Goal: Transaction & Acquisition: Book appointment/travel/reservation

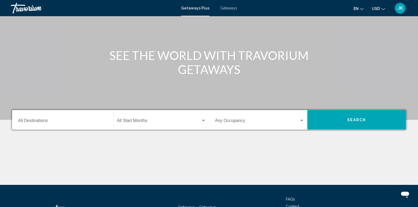
scroll to position [31, 0]
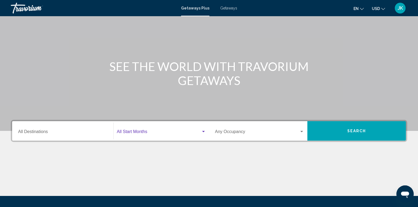
click at [202, 132] on div "Search widget" at bounding box center [203, 131] width 5 height 4
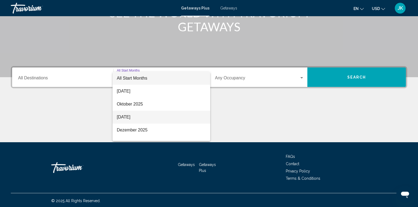
scroll to position [86, 0]
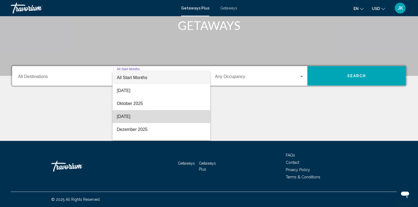
click at [137, 116] on span "[DATE]" at bounding box center [161, 116] width 89 height 13
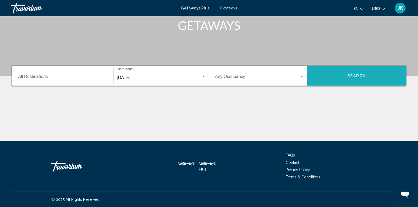
click at [353, 76] on span "Search" at bounding box center [356, 76] width 19 height 4
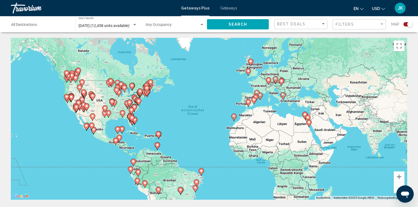
click at [249, 61] on image "Main content" at bounding box center [250, 61] width 3 height 3
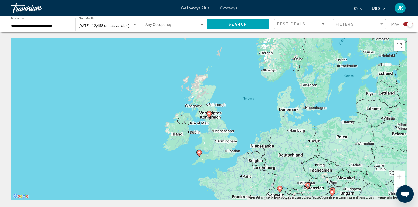
click at [210, 113] on image "Main content" at bounding box center [208, 113] width 3 height 3
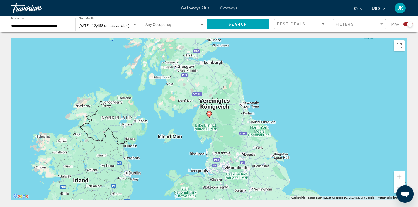
click at [209, 113] on image "Main content" at bounding box center [208, 113] width 3 height 3
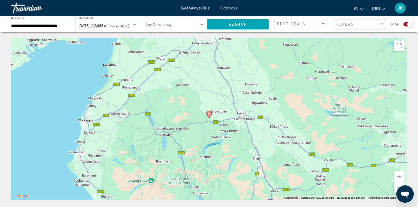
click at [240, 22] on span "Search" at bounding box center [238, 24] width 19 height 4
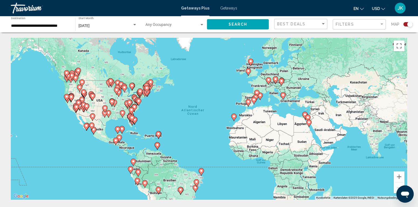
click at [283, 96] on image "Main content" at bounding box center [282, 94] width 3 height 3
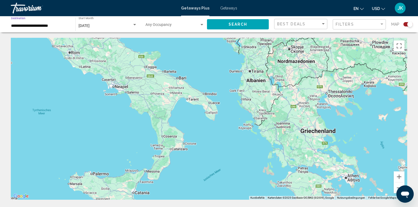
click at [61, 28] on input "**********" at bounding box center [40, 26] width 59 height 4
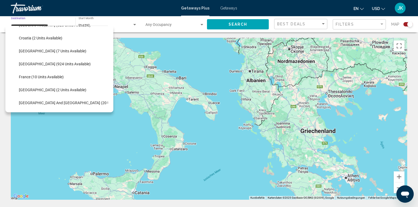
scroll to position [71, 0]
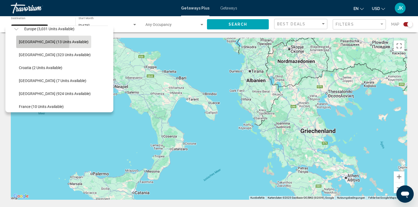
click at [36, 43] on span "[GEOGRAPHIC_DATA] (13 units available)" at bounding box center [54, 42] width 70 height 4
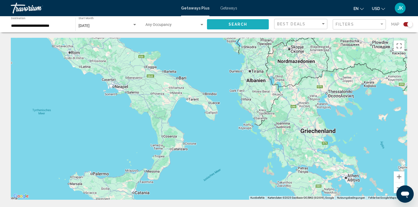
click at [236, 25] on span "Search" at bounding box center [238, 24] width 19 height 4
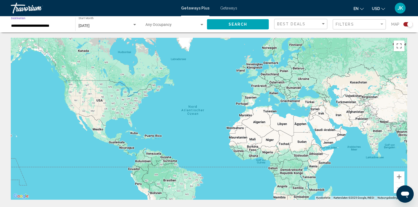
click at [58, 25] on input "**********" at bounding box center [40, 26] width 59 height 4
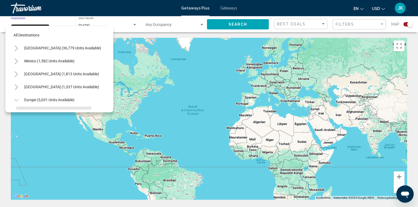
scroll to position [45, 0]
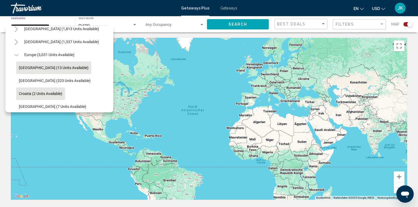
click at [30, 94] on span "Croatia (2 units available)" at bounding box center [40, 93] width 43 height 4
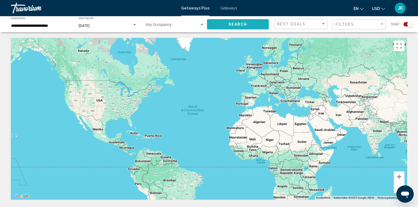
click at [234, 25] on span "Search" at bounding box center [238, 24] width 19 height 4
click at [46, 26] on input "**********" at bounding box center [40, 26] width 59 height 4
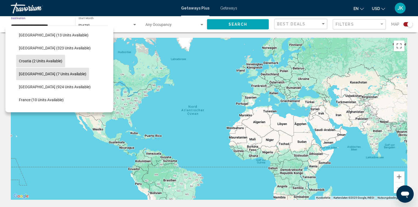
scroll to position [104, 0]
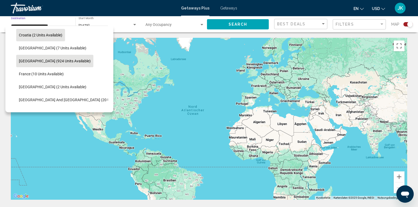
click at [41, 61] on span "[GEOGRAPHIC_DATA] (924 units available)" at bounding box center [55, 61] width 72 height 4
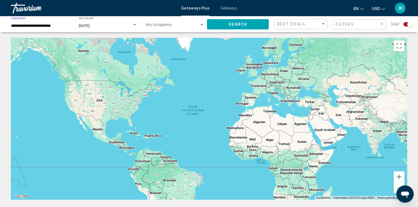
click at [39, 25] on input "**********" at bounding box center [40, 26] width 59 height 4
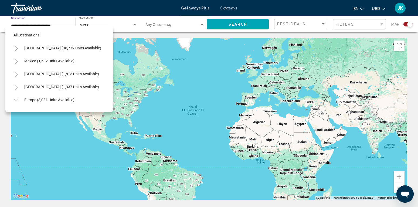
scroll to position [97, 0]
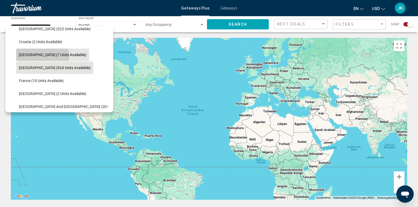
click at [34, 56] on span "[GEOGRAPHIC_DATA] (7 units available)" at bounding box center [52, 55] width 67 height 4
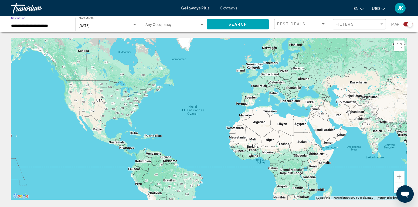
click at [237, 25] on span "Search" at bounding box center [238, 24] width 19 height 4
click at [50, 28] on input "**********" at bounding box center [40, 26] width 59 height 4
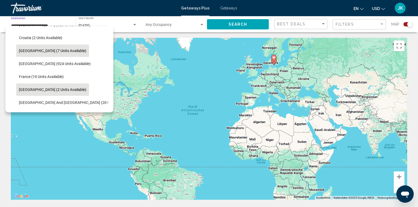
scroll to position [110, 0]
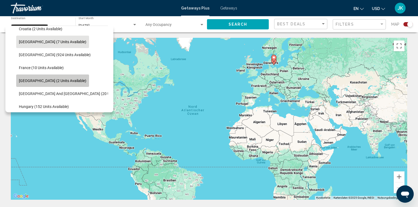
click at [58, 80] on span "[GEOGRAPHIC_DATA] (2 units available)" at bounding box center [52, 81] width 67 height 4
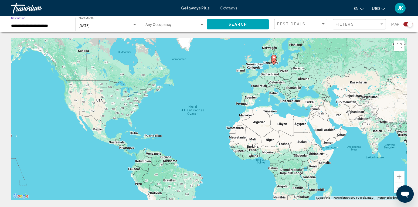
click at [243, 24] on span "Search" at bounding box center [238, 24] width 19 height 4
click at [65, 25] on input "**********" at bounding box center [40, 26] width 59 height 4
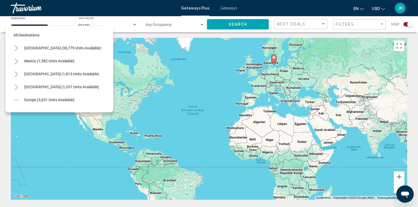
scroll to position [123, 0]
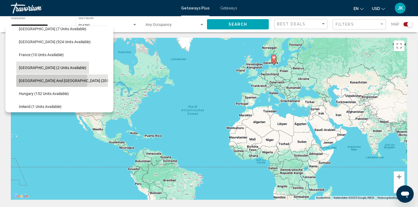
click at [42, 81] on span "[GEOGRAPHIC_DATA] and [GEOGRAPHIC_DATA] (20 units available)" at bounding box center [76, 81] width 114 height 4
type input "**********"
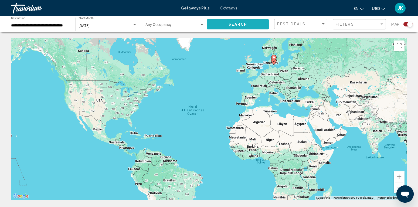
click at [232, 25] on span "Search" at bounding box center [238, 24] width 19 height 4
click at [118, 25] on div "[DATE]" at bounding box center [106, 26] width 54 height 4
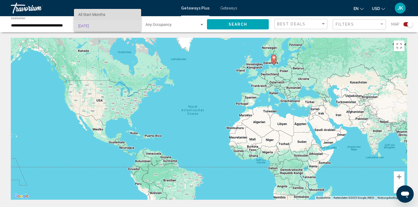
click at [96, 15] on span "All Start Months" at bounding box center [91, 14] width 27 height 4
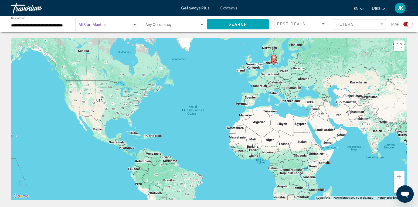
click at [233, 23] on span "Search" at bounding box center [238, 24] width 19 height 4
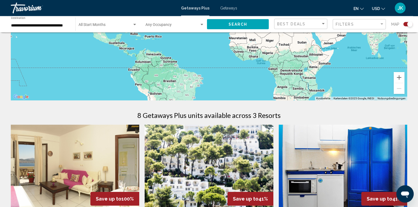
scroll to position [193, 0]
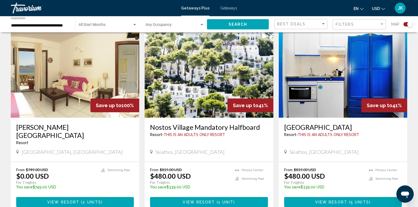
click at [68, 82] on img "Main content" at bounding box center [75, 74] width 128 height 86
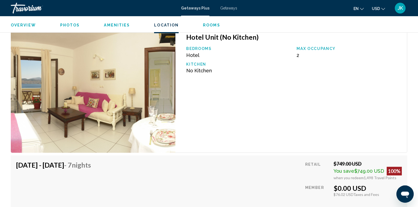
scroll to position [862, 0]
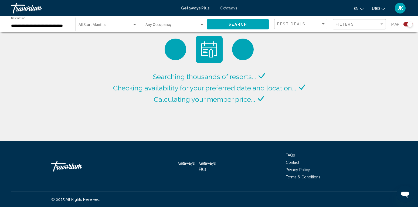
click at [400, 7] on span "JK" at bounding box center [400, 7] width 5 height 5
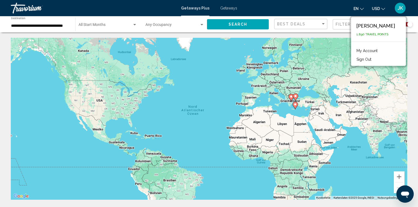
click at [371, 60] on button "Sign Out" at bounding box center [364, 59] width 20 height 7
